Goal: Task Accomplishment & Management: Manage account settings

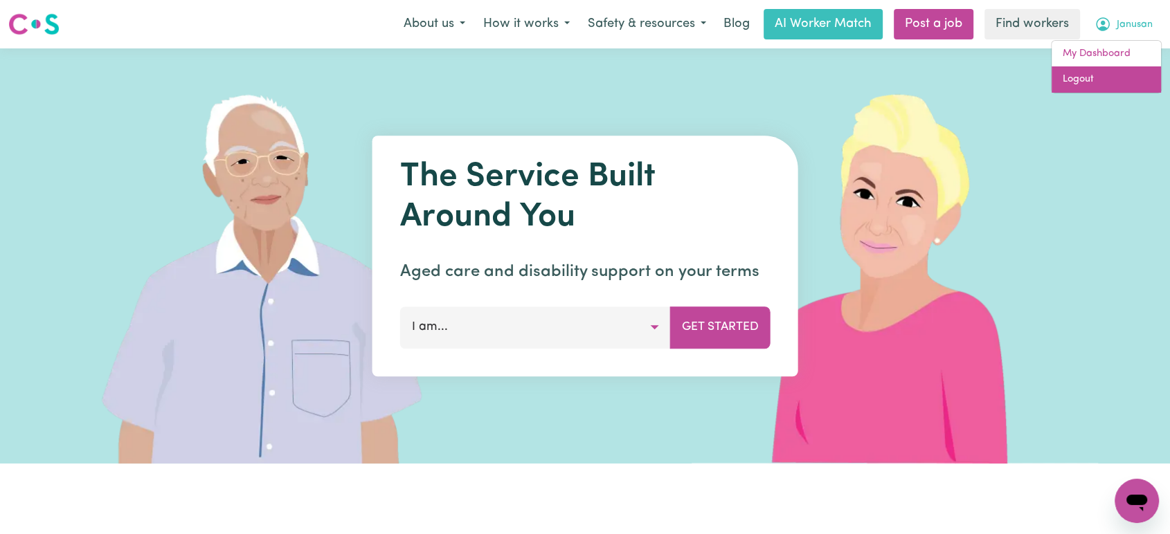
click at [1108, 77] on link "Logout" at bounding box center [1106, 79] width 109 height 26
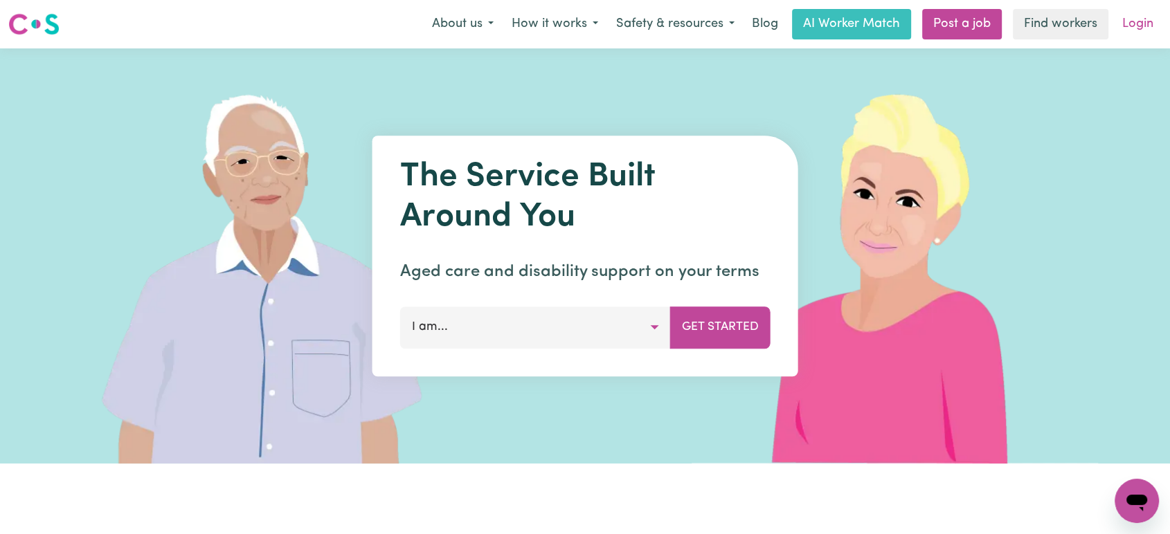
click at [1131, 33] on link "Login" at bounding box center [1138, 24] width 48 height 30
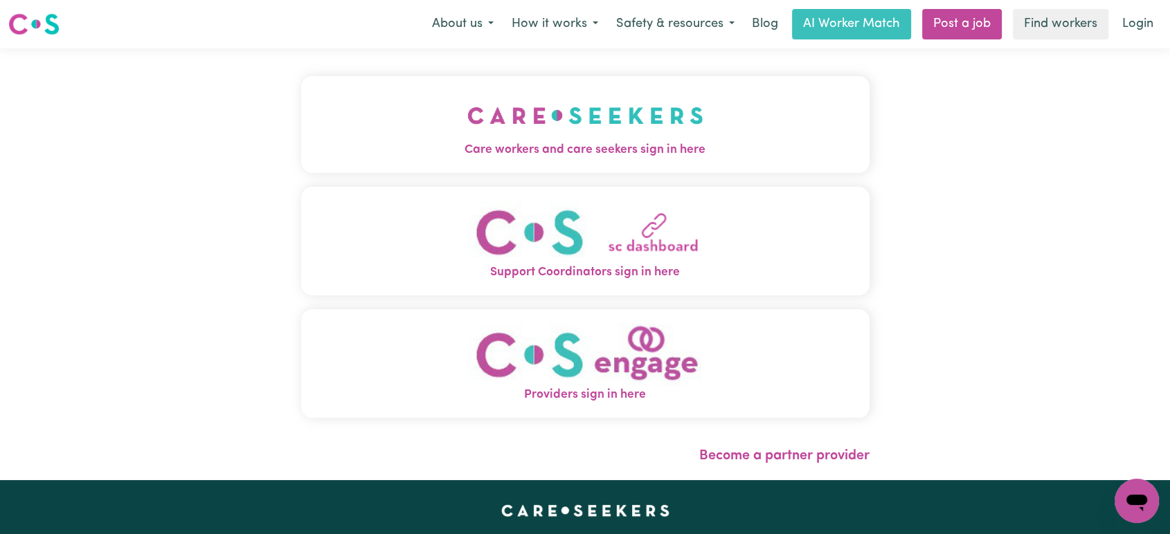
click at [471, 161] on button "Care workers and care seekers sign in here" at bounding box center [585, 124] width 568 height 97
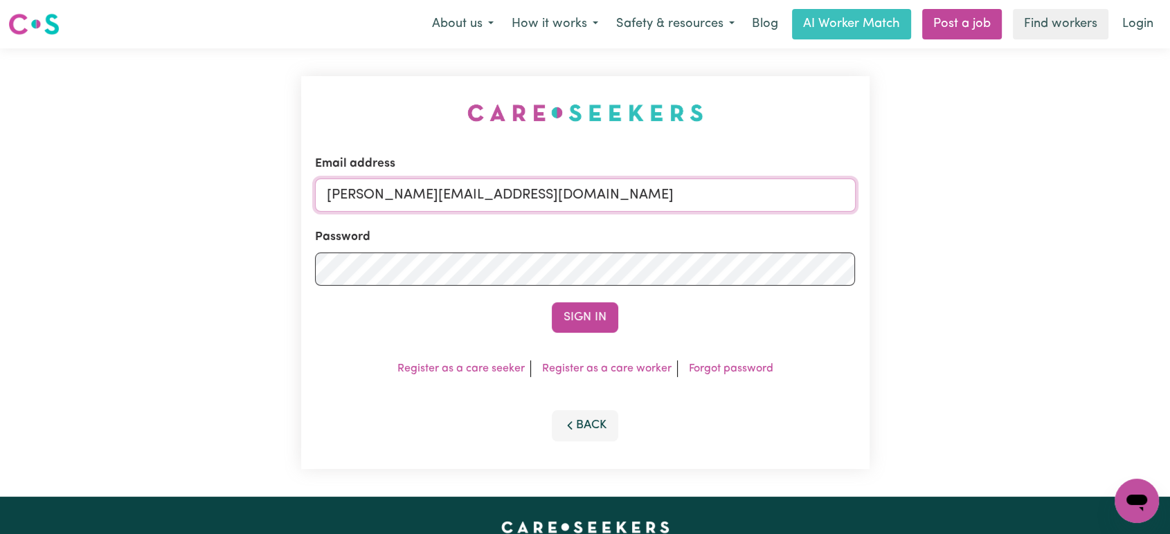
click at [592, 192] on input "[PERSON_NAME][EMAIL_ADDRESS][DOMAIN_NAME]" at bounding box center [585, 195] width 541 height 33
drag, startPoint x: 656, startPoint y: 198, endPoint x: 396, endPoint y: 200, distance: 260.3
click at [396, 200] on input "superuser~ [EMAIL_ADDRESS][DOMAIN_NAME]" at bounding box center [585, 195] width 541 height 33
type input "[EMAIL_ADDRESS][DOMAIN_NAME]"
click at [552, 303] on button "Sign In" at bounding box center [585, 318] width 66 height 30
